Goal: Obtain resource: Obtain resource

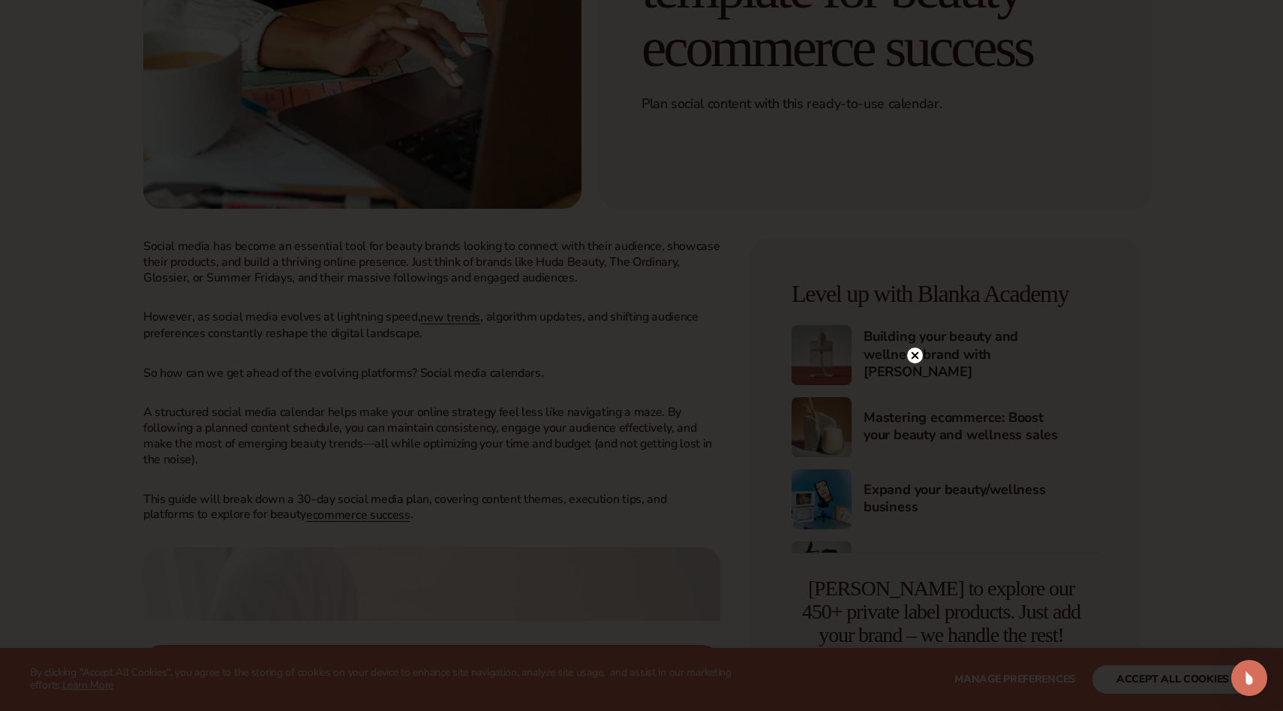
scroll to position [368, 0]
click at [912, 185] on circle at bounding box center [915, 184] width 16 height 16
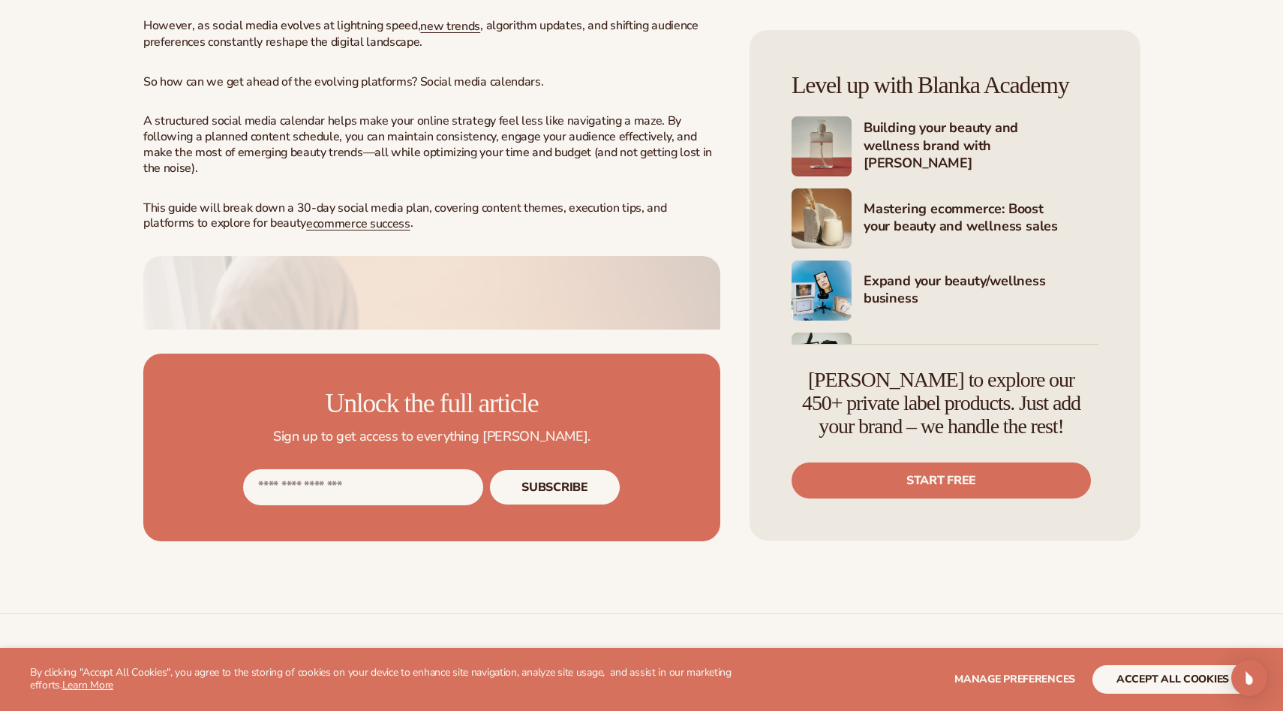
scroll to position [660, 0]
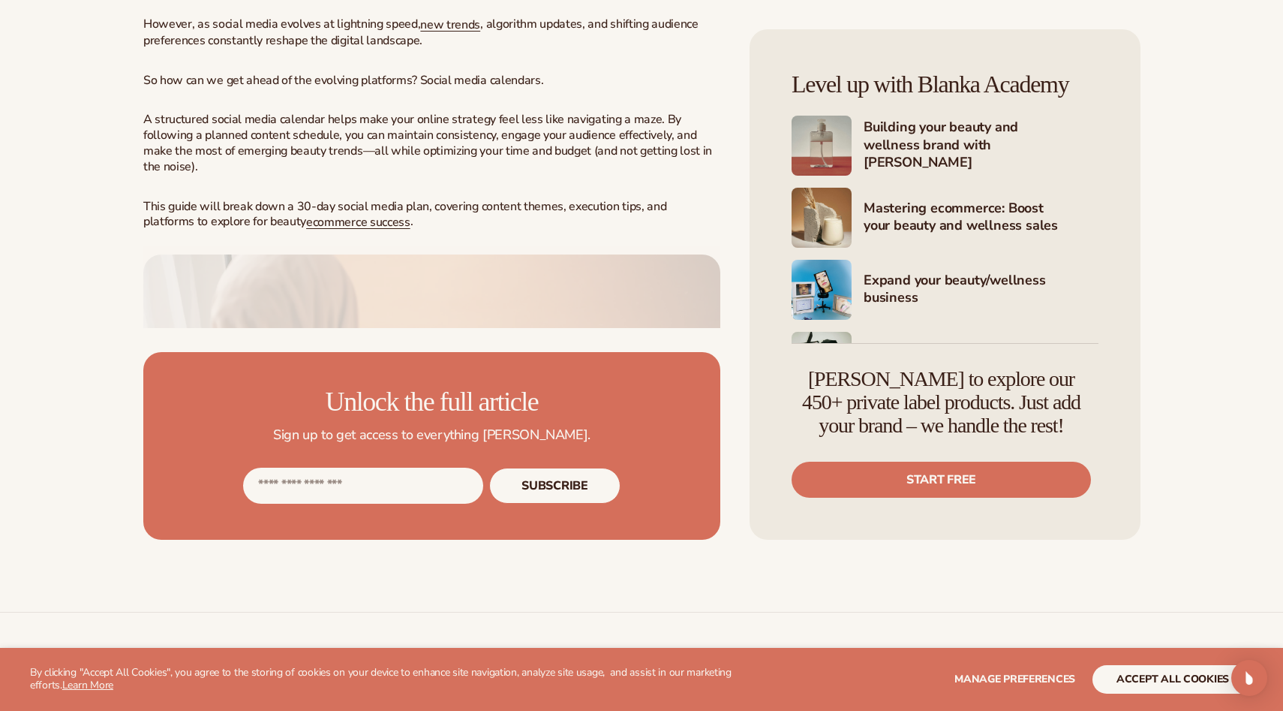
click at [355, 503] on input "Email address" at bounding box center [363, 485] width 240 height 36
type input "**********"
click at [560, 503] on button "Subscribe" at bounding box center [554, 485] width 131 height 36
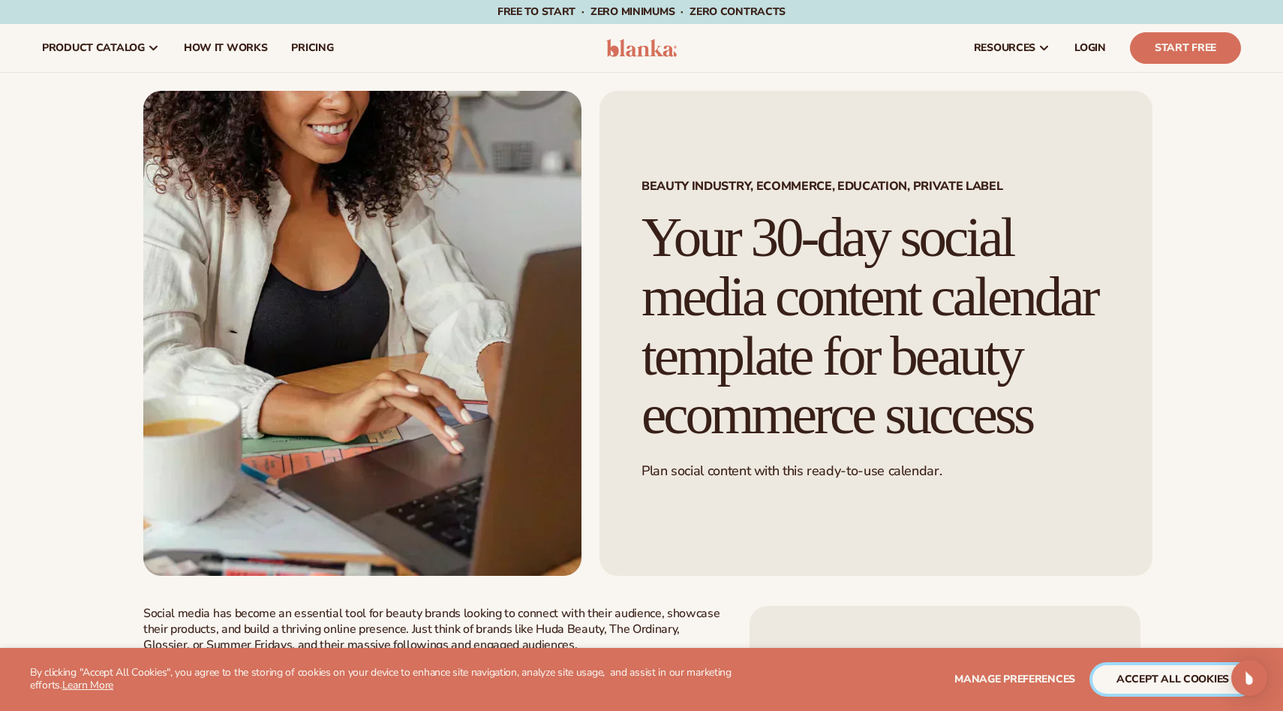
click at [1159, 684] on button "accept all cookies" at bounding box center [1173, 679] width 161 height 29
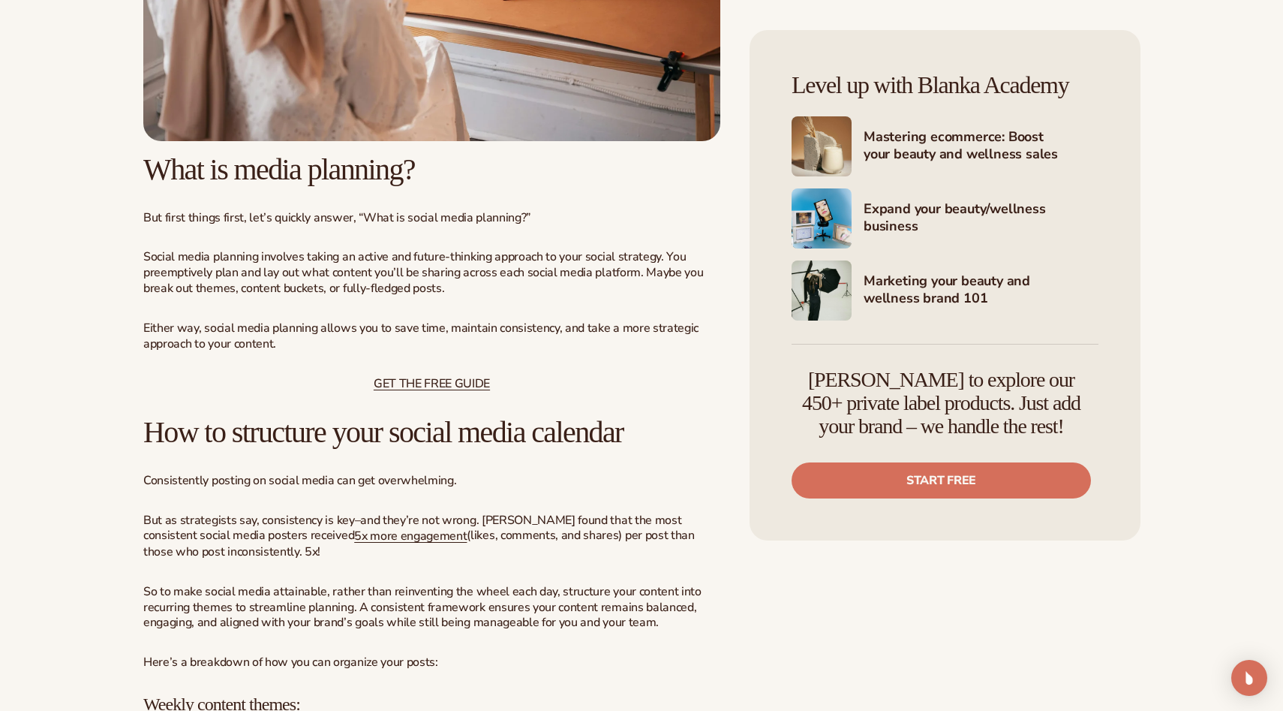
scroll to position [1138, 0]
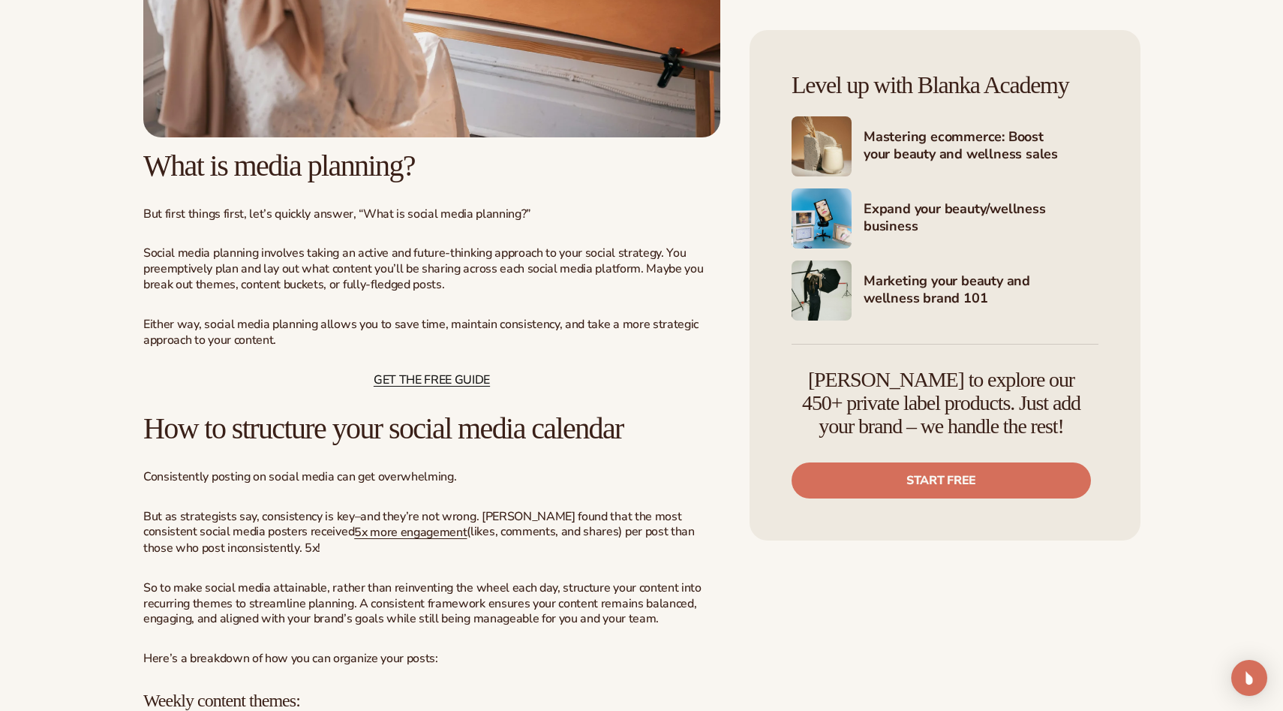
click at [437, 388] on span "GET THE FREE GUIDE" at bounding box center [432, 379] width 116 height 17
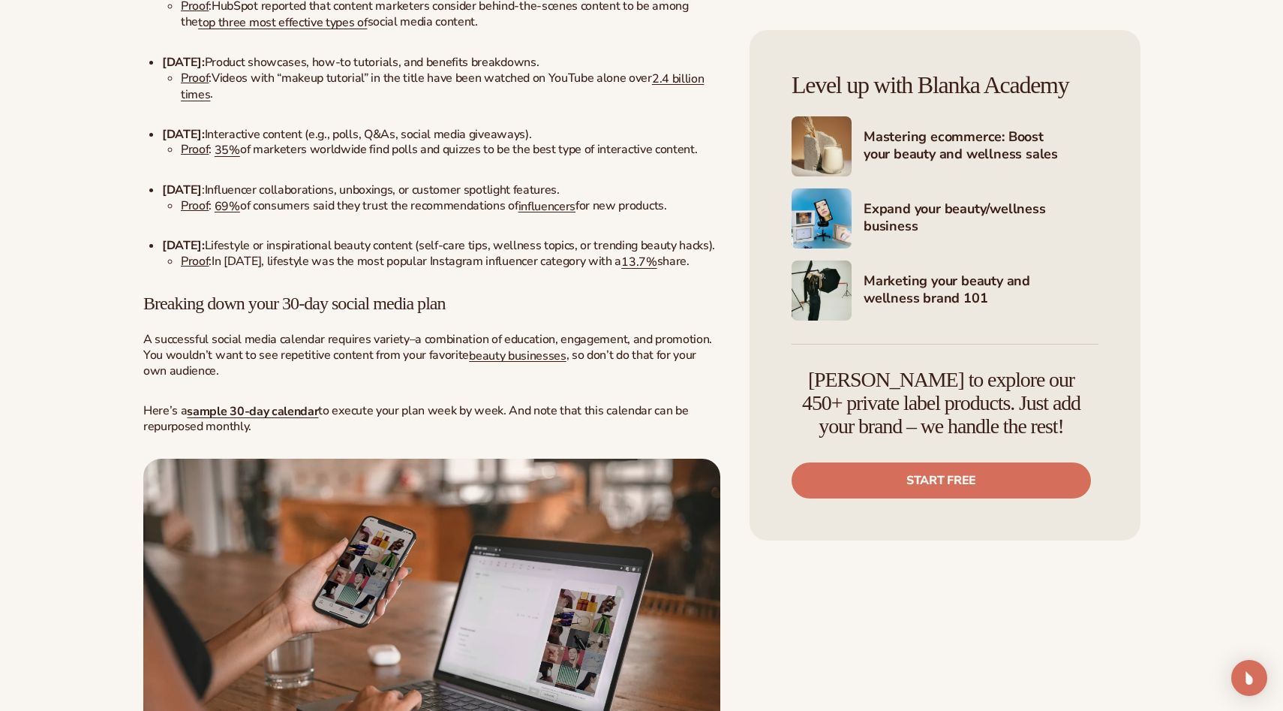
scroll to position [2102, 0]
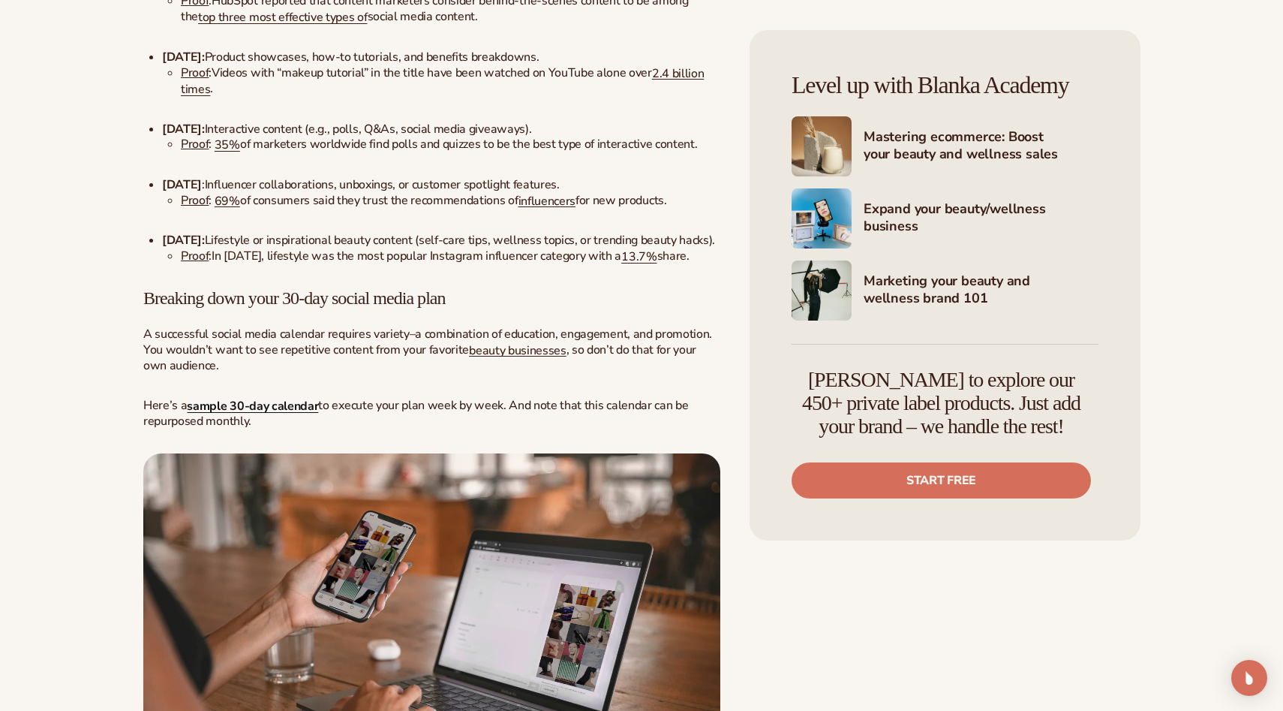
click at [284, 414] on strong "sample 30-day calendar" at bounding box center [252, 406] width 131 height 17
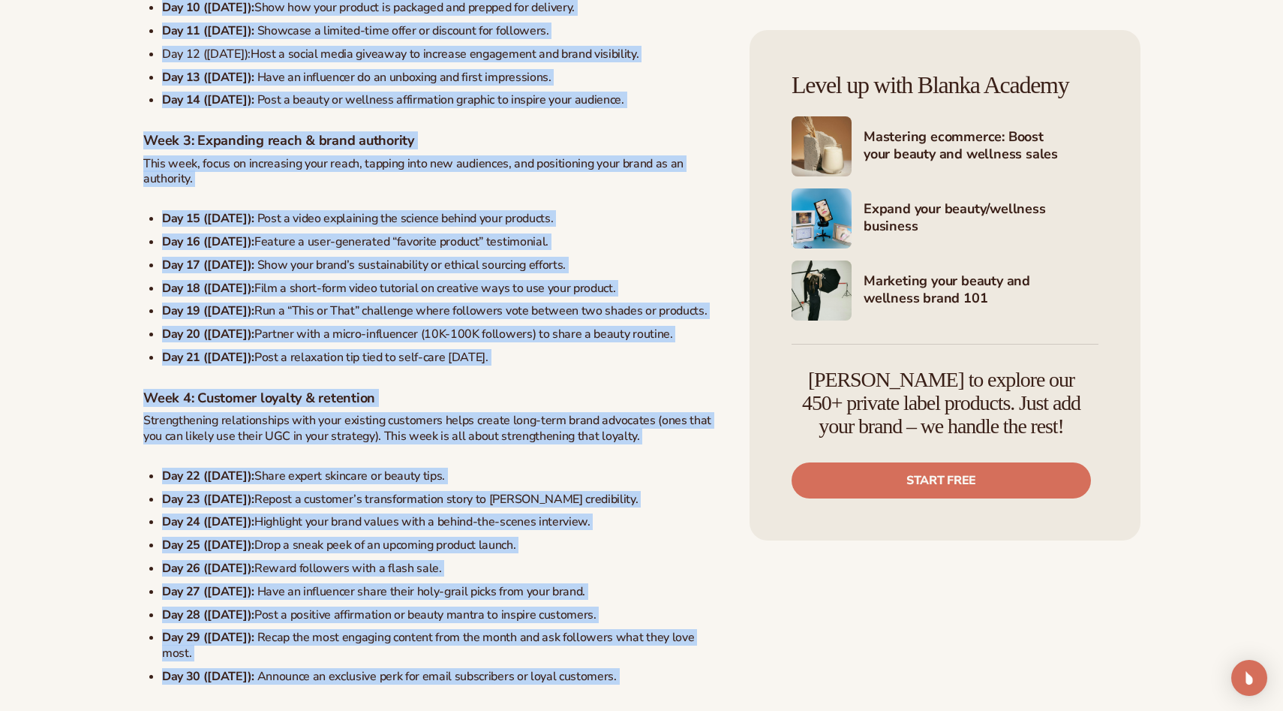
scroll to position [3383, 0]
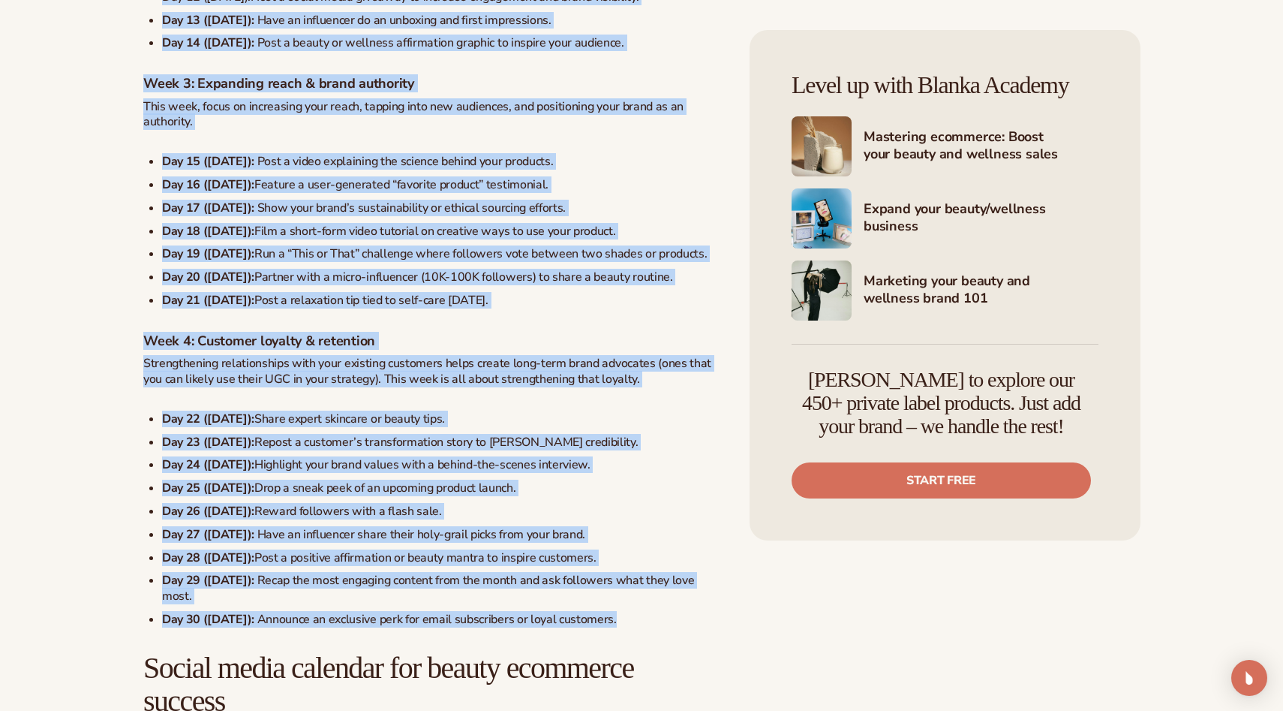
drag, startPoint x: 143, startPoint y: 137, endPoint x: 672, endPoint y: 660, distance: 744.4
copy div "Week 1: Building brand awareness & engagement If you’re just starting your soci…"
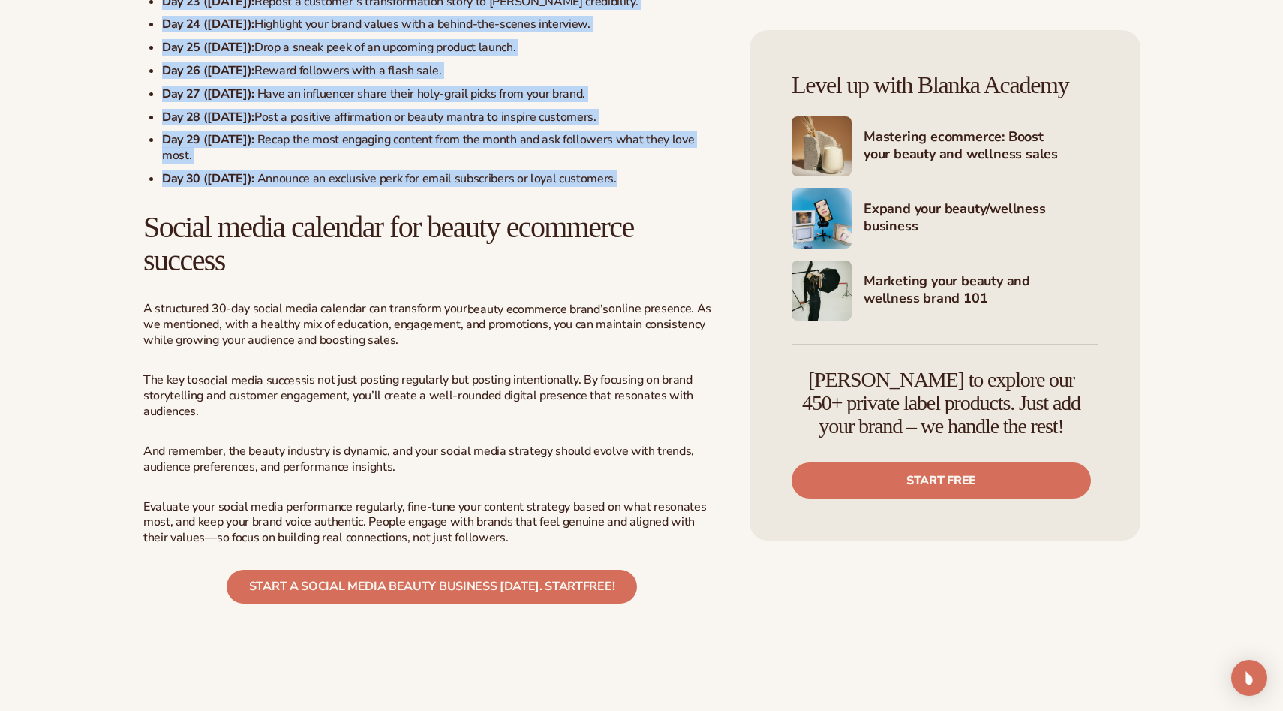
scroll to position [3827, 0]
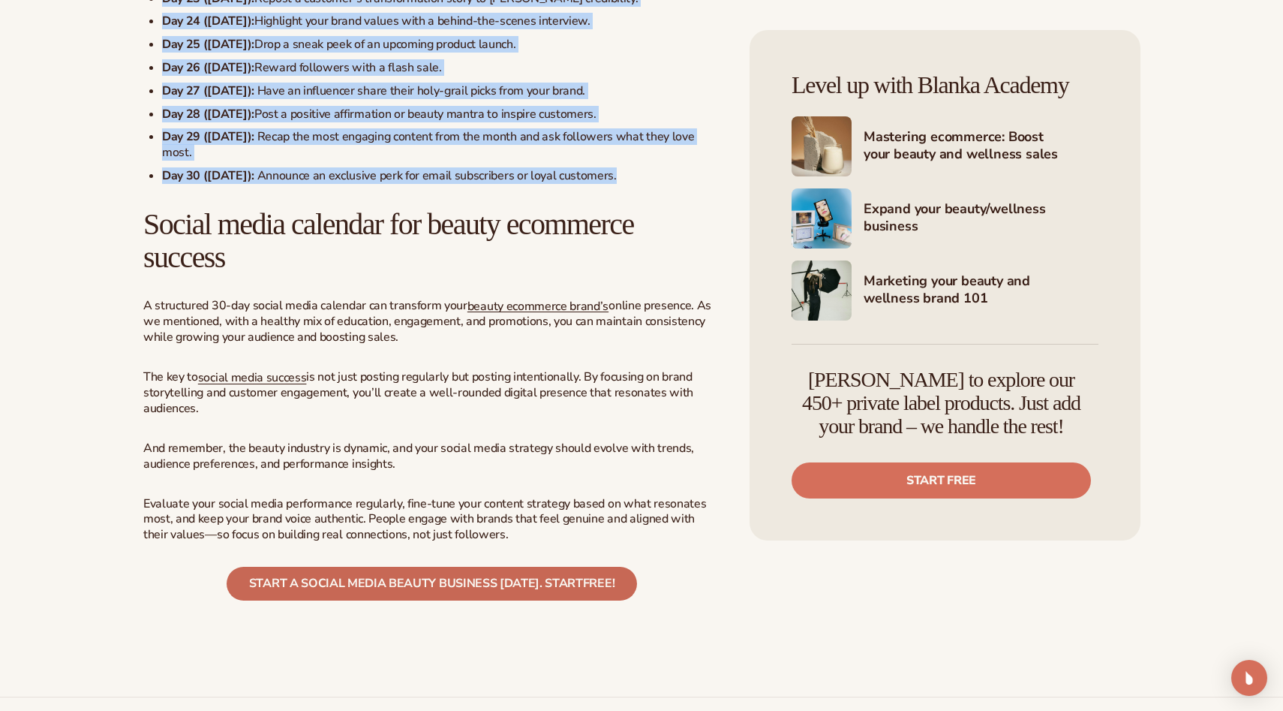
click at [435, 591] on span "Start a social media beauty business [DATE]. START" at bounding box center [416, 583] width 334 height 17
